Goal: Navigation & Orientation: Find specific page/section

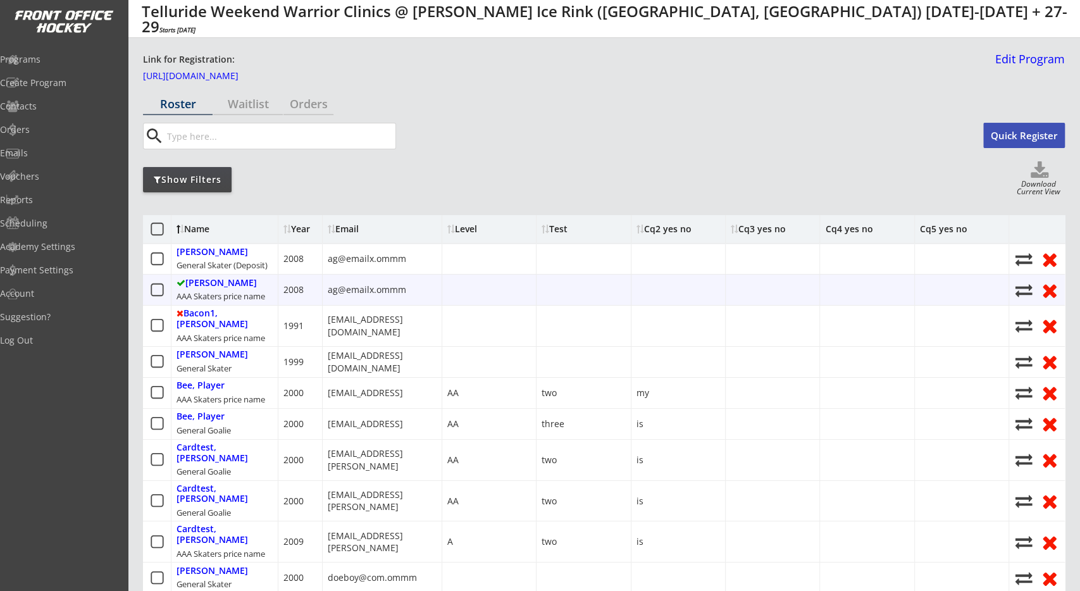
drag, startPoint x: 481, startPoint y: 274, endPoint x: 352, endPoint y: 281, distance: 129.2
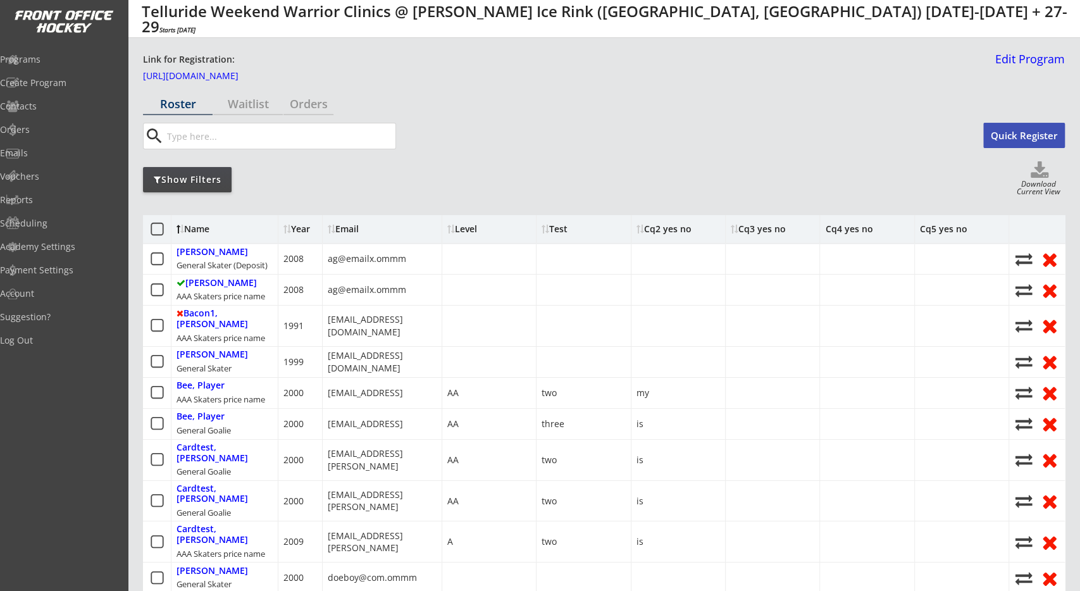
click at [407, 192] on div "Show Filters Download Current View" at bounding box center [604, 179] width 922 height 36
click at [612, 189] on div "Show Filters Download Current View" at bounding box center [604, 179] width 922 height 36
click at [259, 104] on div "Waitlist" at bounding box center [248, 103] width 70 height 11
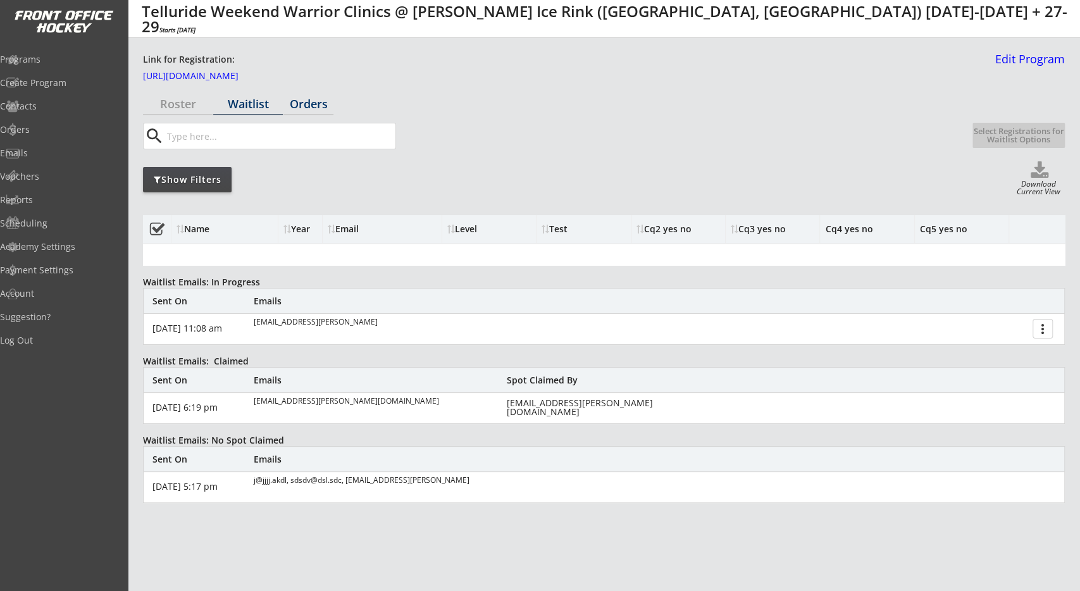
click at [311, 106] on div "Orders" at bounding box center [308, 103] width 50 height 11
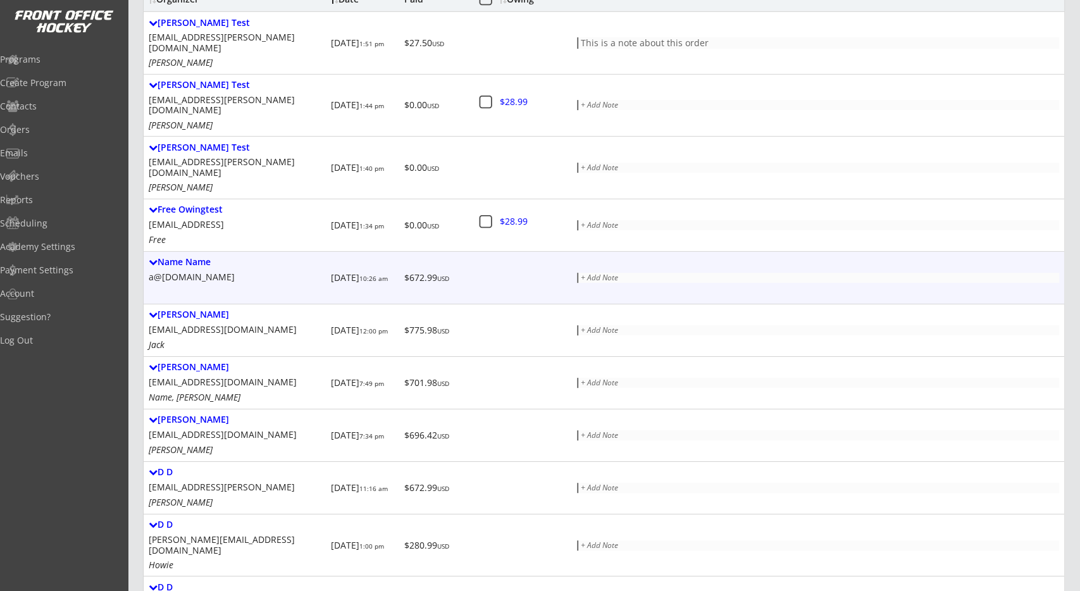
scroll to position [263, 0]
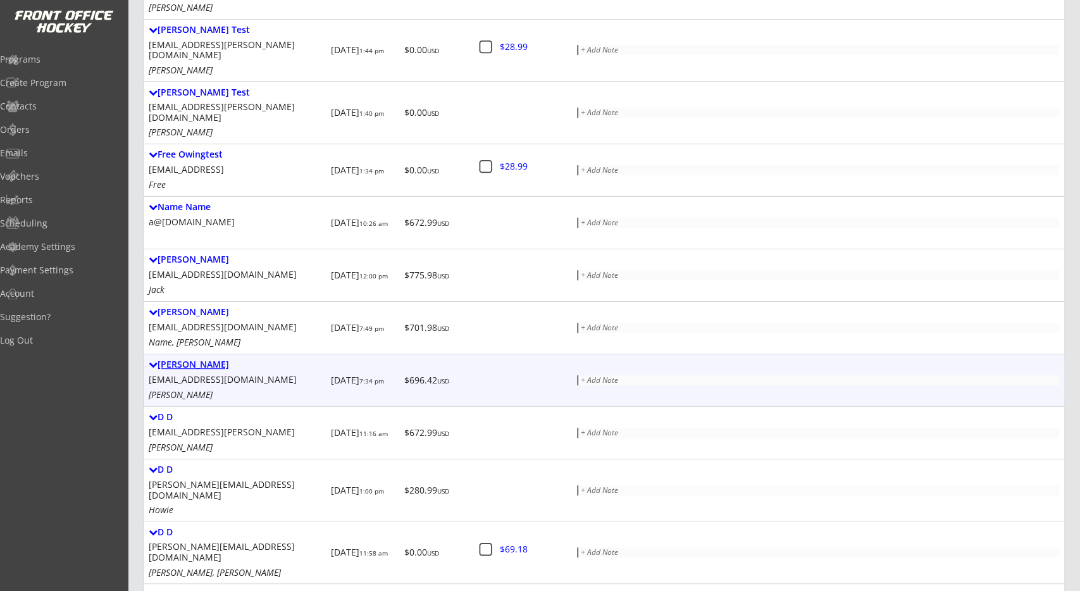
click at [197, 359] on div "[PERSON_NAME]" at bounding box center [237, 364] width 177 height 11
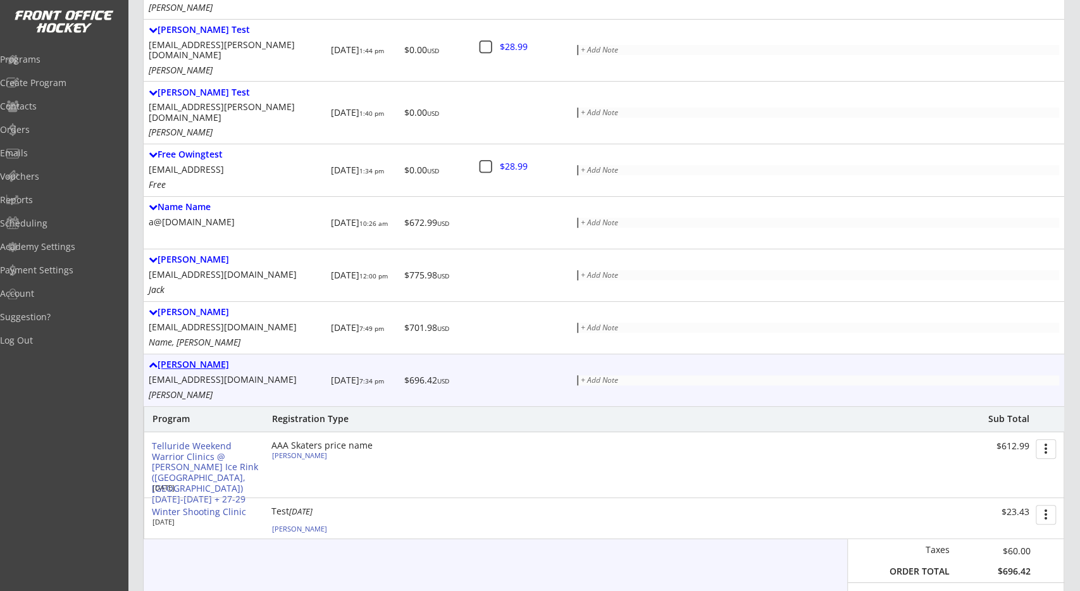
click at [197, 359] on div "[PERSON_NAME]" at bounding box center [237, 364] width 177 height 11
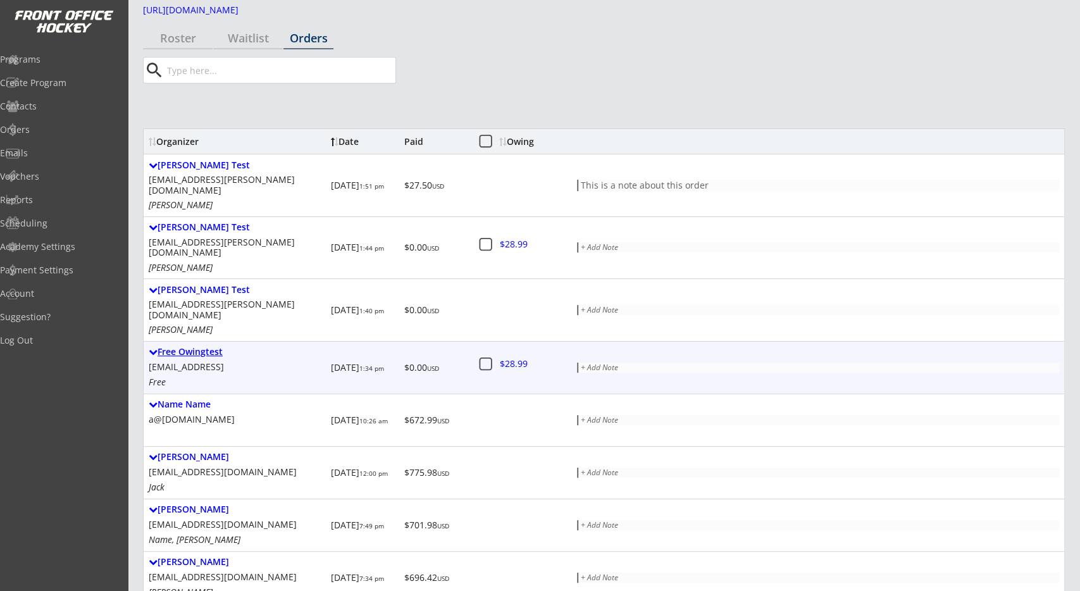
scroll to position [0, 0]
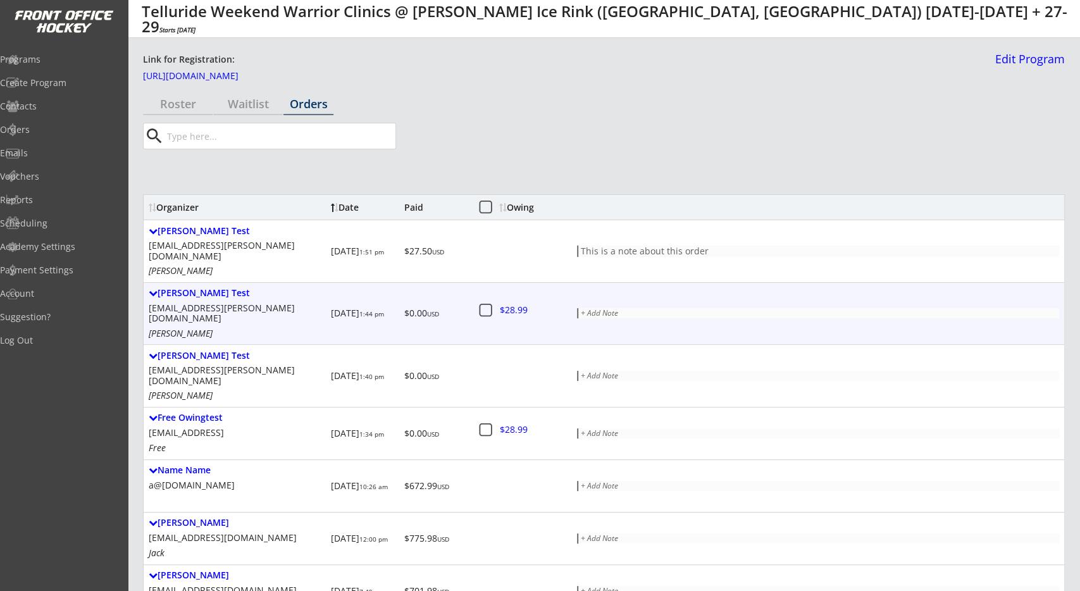
click at [629, 309] on div "+ Add Note" at bounding box center [819, 313] width 476 height 8
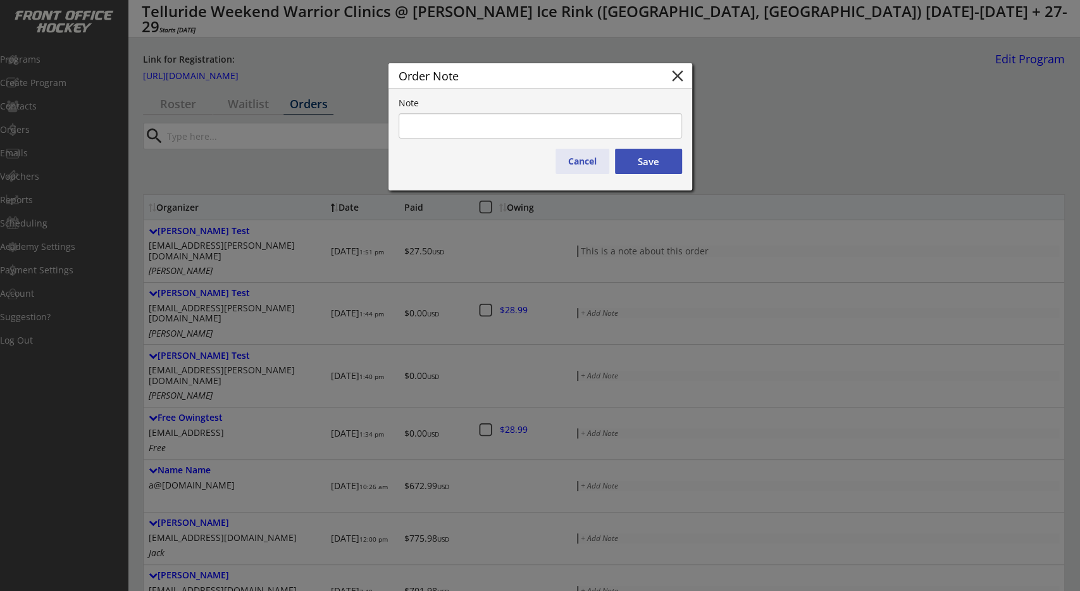
click at [593, 164] on button "Cancel" at bounding box center [582, 161] width 54 height 25
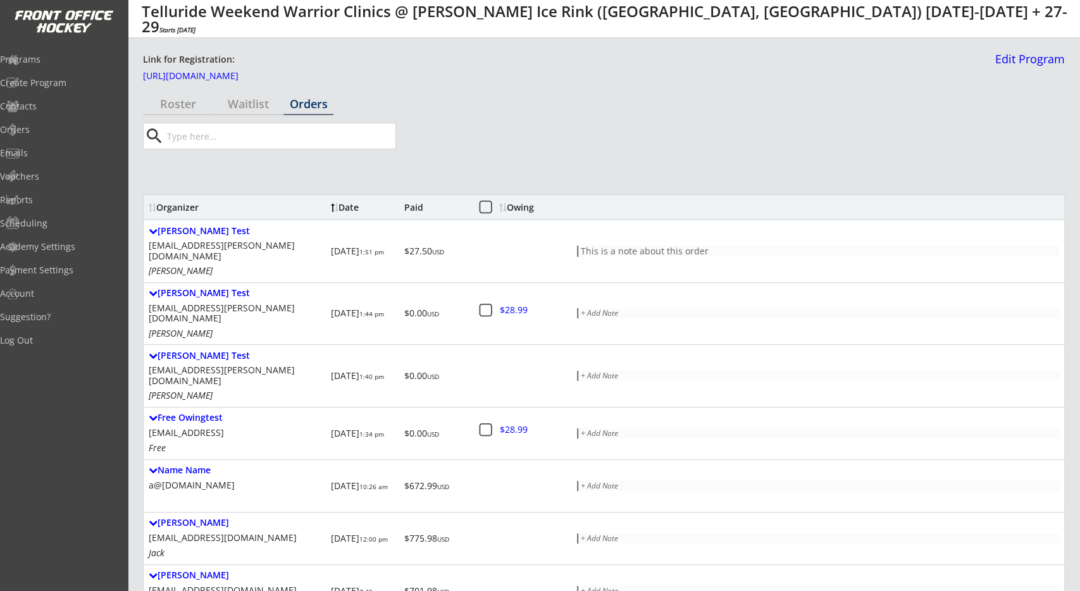
click at [439, 149] on div "search" at bounding box center [553, 136] width 820 height 27
click at [259, 114] on div "Waitlist" at bounding box center [248, 104] width 70 height 22
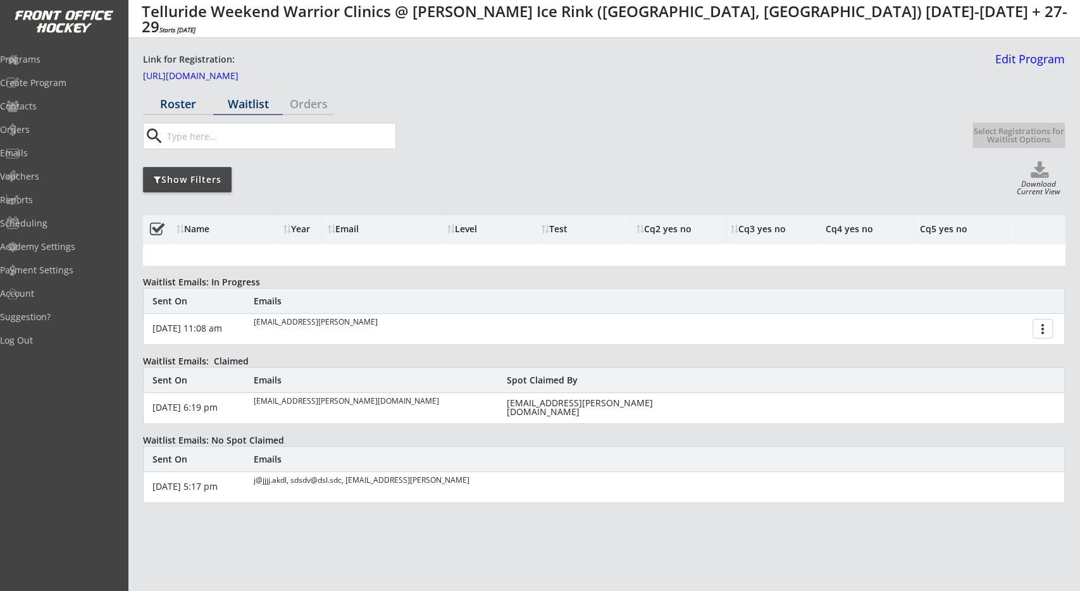
click at [183, 103] on div "Roster" at bounding box center [178, 103] width 70 height 11
